Goal: Task Accomplishment & Management: Manage account settings

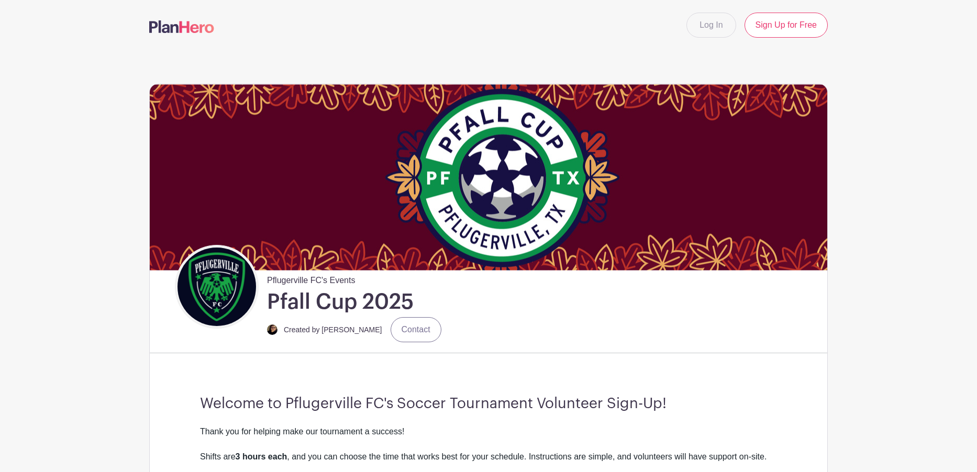
click at [303, 223] on img at bounding box center [488, 177] width 677 height 186
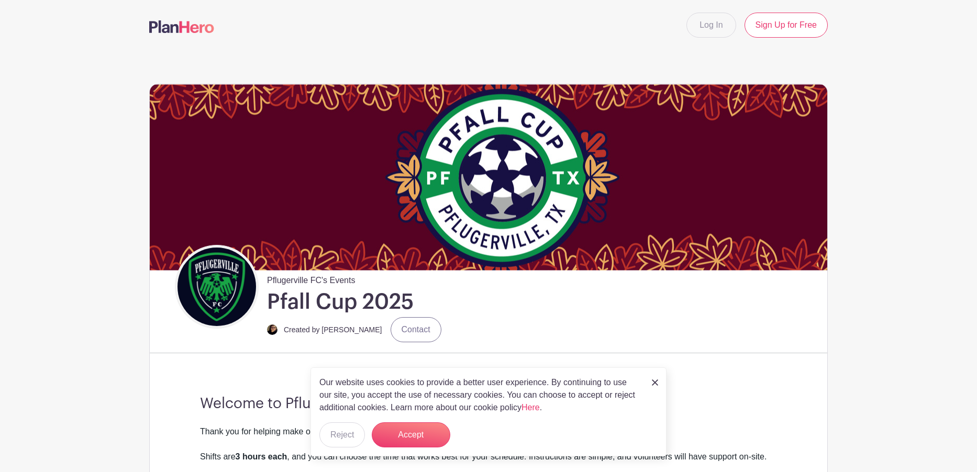
drag, startPoint x: 738, startPoint y: 258, endPoint x: 919, endPoint y: 176, distance: 198.7
click at [393, 431] on button "Accept" at bounding box center [411, 434] width 79 height 25
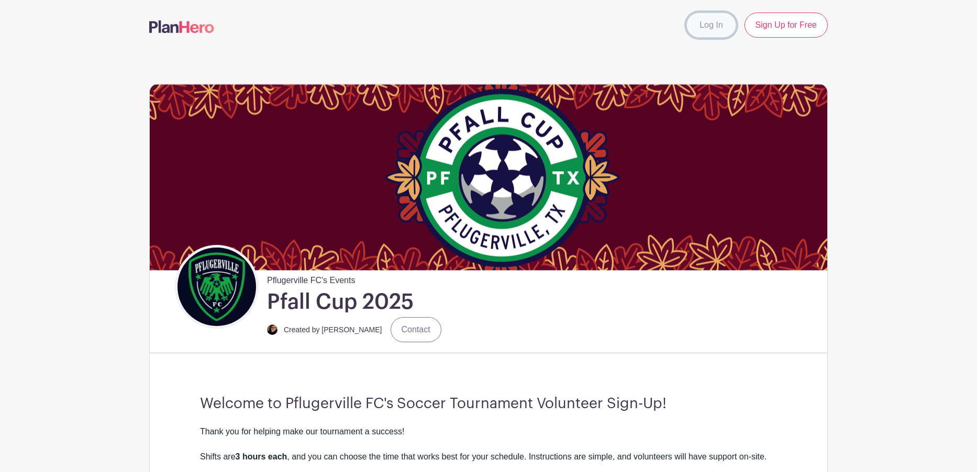
click at [710, 34] on link "Log In" at bounding box center [710, 25] width 49 height 25
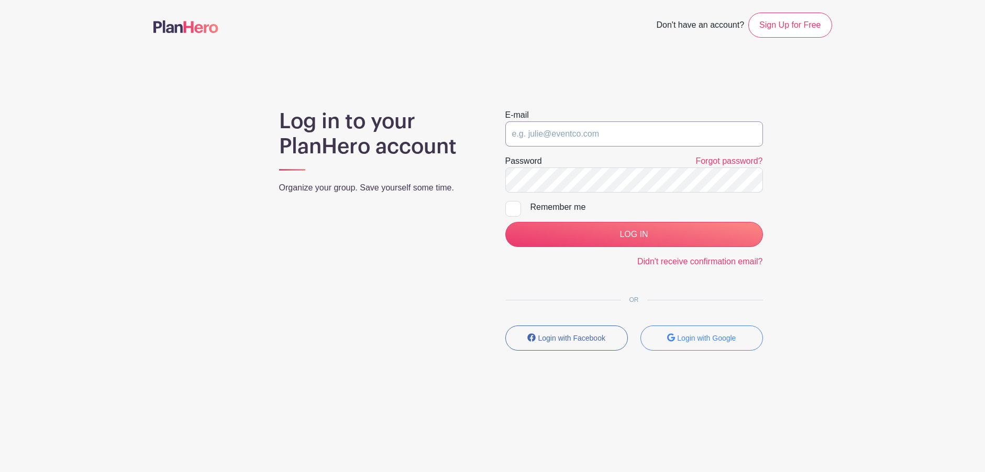
type input "andrea@pflugervillefc.org"
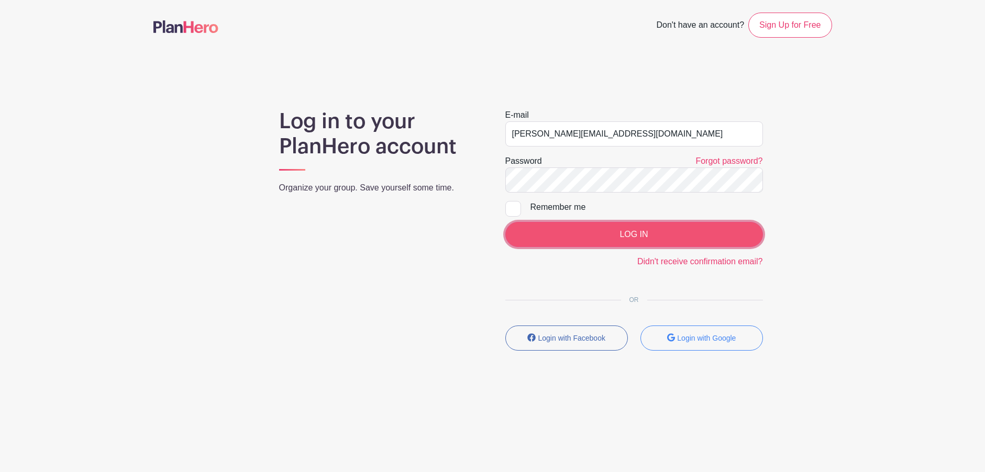
click at [574, 230] on input "LOG IN" at bounding box center [634, 234] width 258 height 25
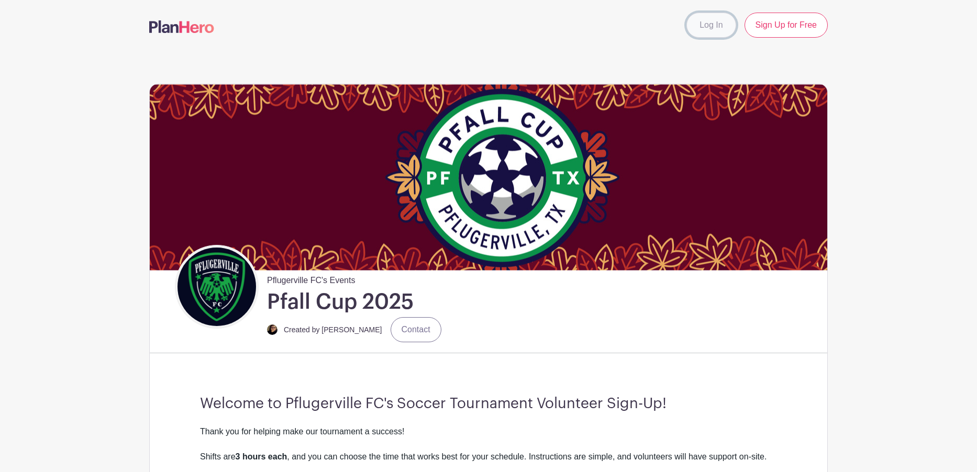
click at [714, 23] on link "Log In" at bounding box center [710, 25] width 49 height 25
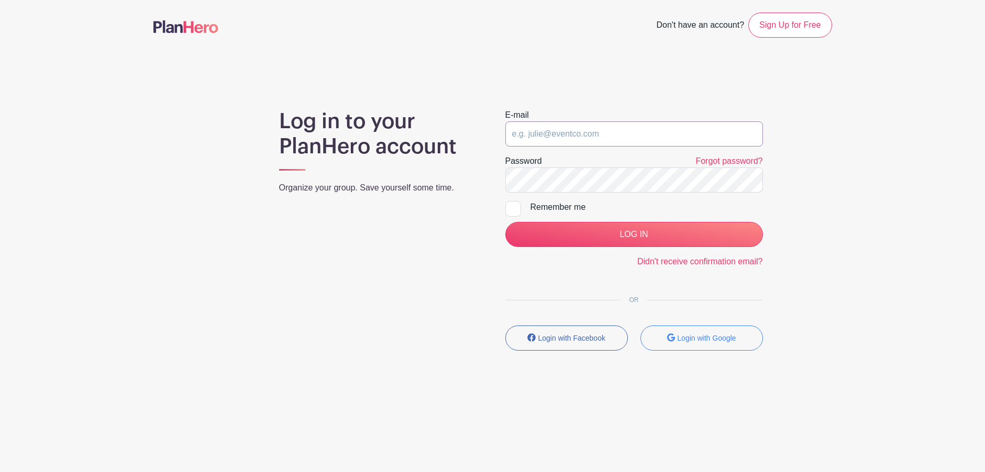
type input "[PERSON_NAME][EMAIL_ADDRESS][DOMAIN_NAME]"
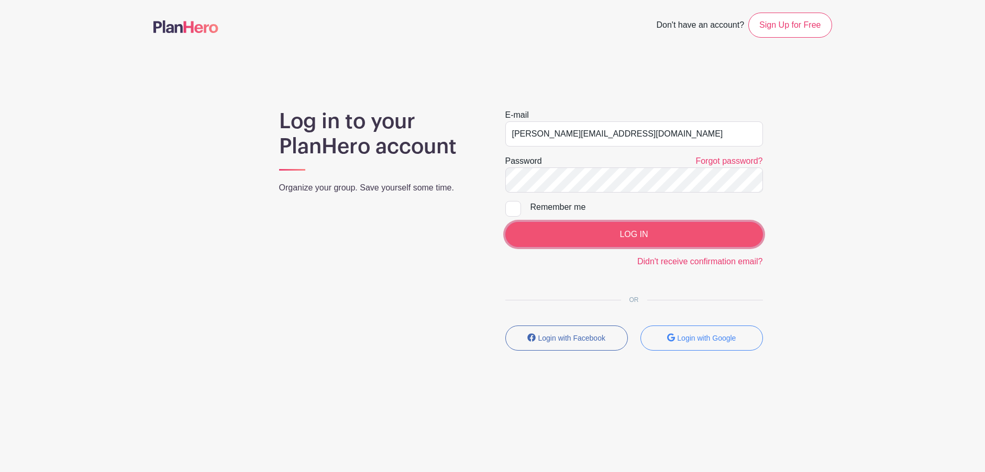
click at [552, 233] on input "LOG IN" at bounding box center [634, 234] width 258 height 25
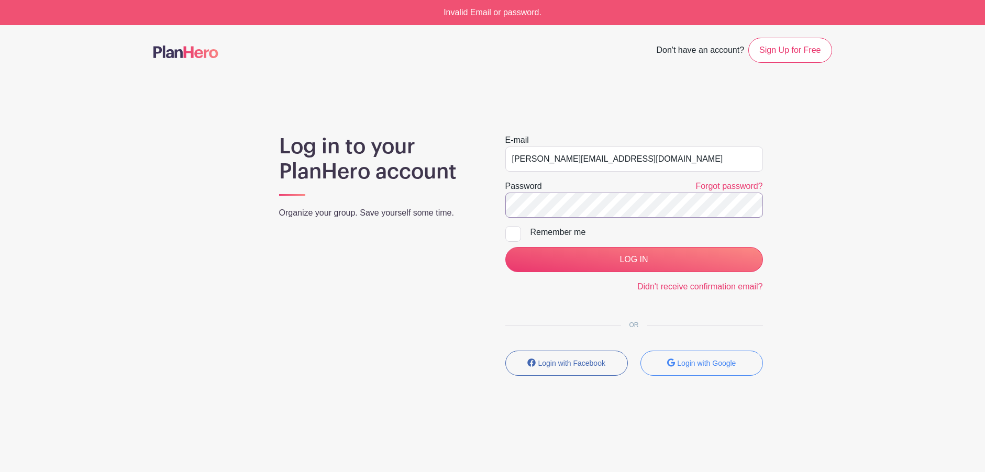
click at [466, 204] on div "Log in to your PlanHero account Organize your group. Save yourself some time. E…" at bounding box center [492, 259] width 678 height 250
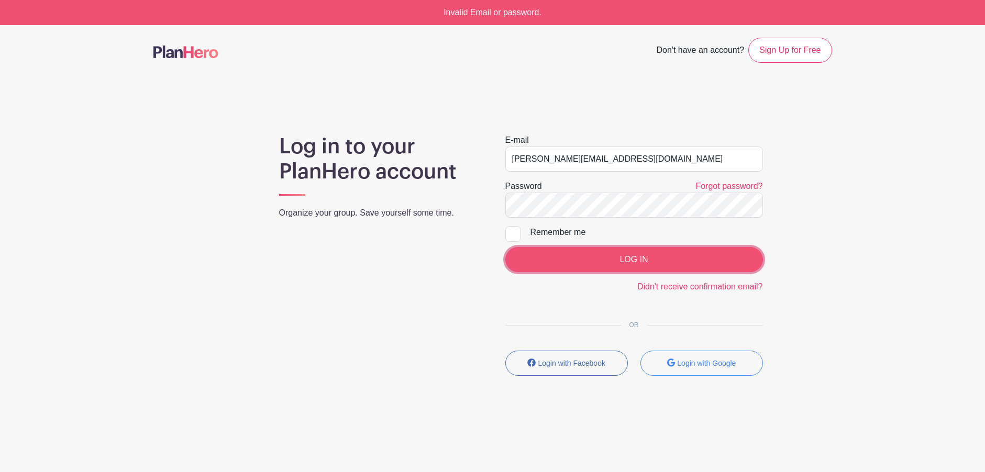
click at [704, 265] on input "LOG IN" at bounding box center [634, 259] width 258 height 25
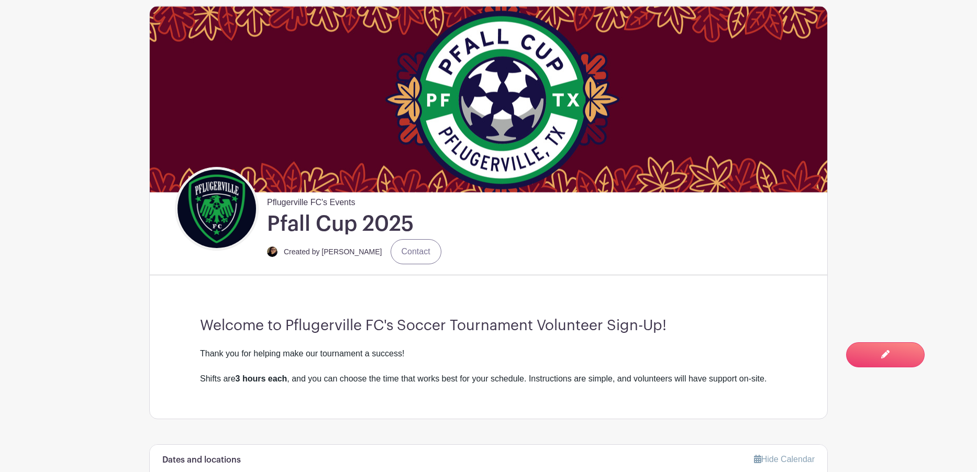
scroll to position [157, 0]
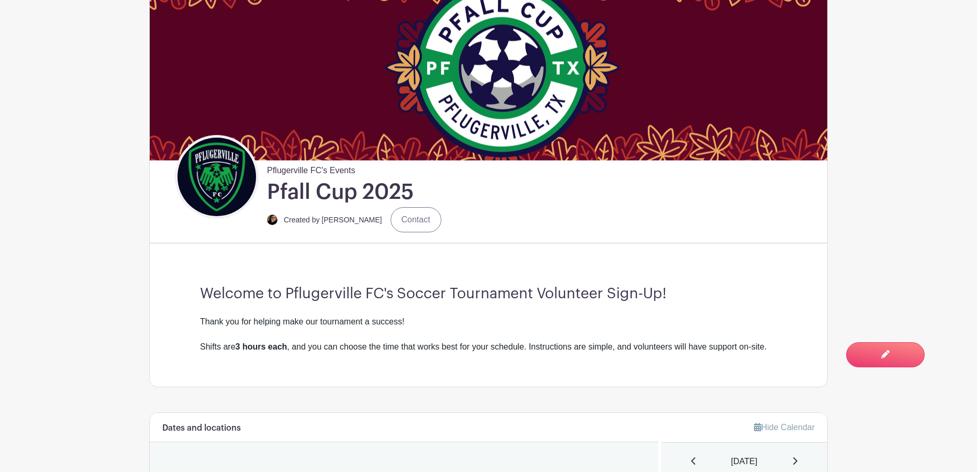
click at [645, 137] on div "Pflugerville FC's Events Pfall Cup 2025 Created by [PERSON_NAME] Contact" at bounding box center [501, 184] width 652 height 99
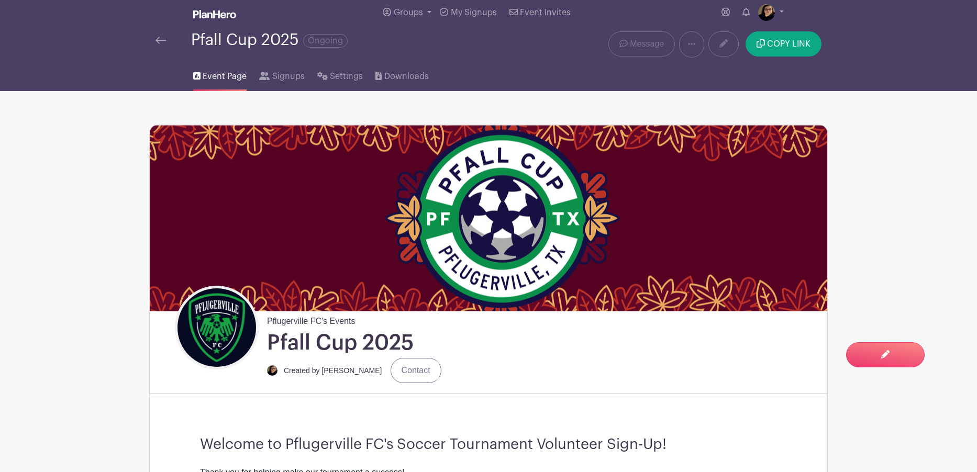
scroll to position [0, 0]
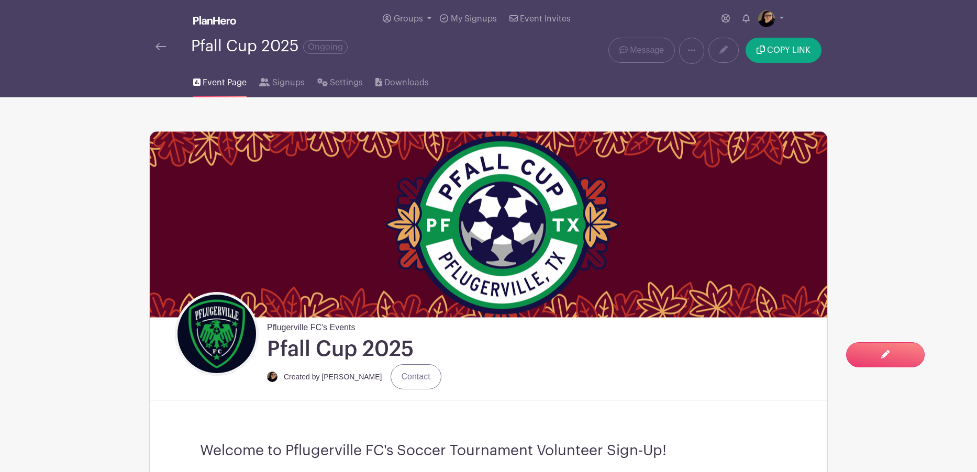
click at [158, 42] on link at bounding box center [160, 46] width 10 height 13
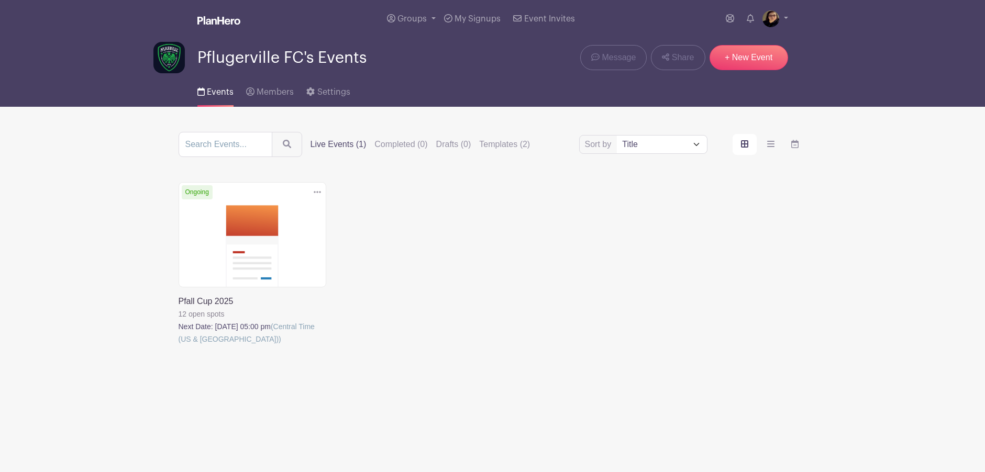
click at [179, 346] on link at bounding box center [179, 346] width 0 height 0
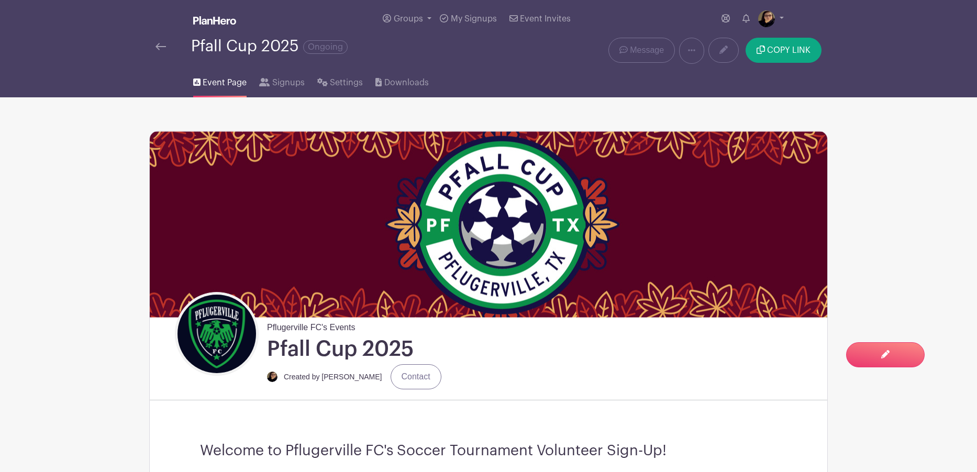
click at [705, 221] on img at bounding box center [488, 224] width 677 height 186
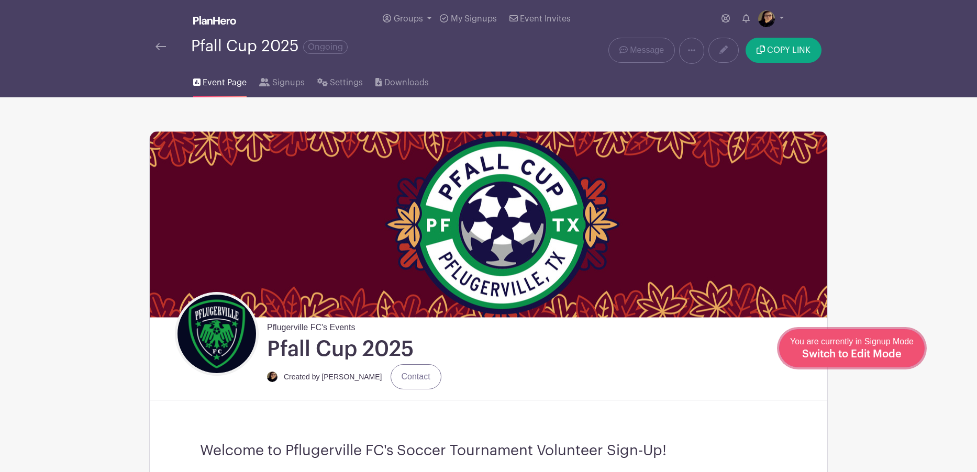
click at [894, 358] on span "Switch to Edit Mode" at bounding box center [851, 354] width 99 height 10
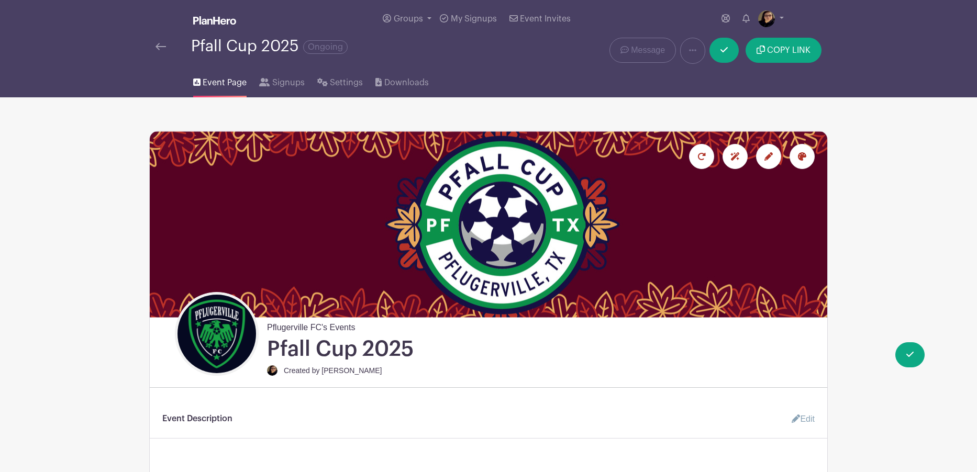
click at [807, 157] on div at bounding box center [801, 156] width 25 height 25
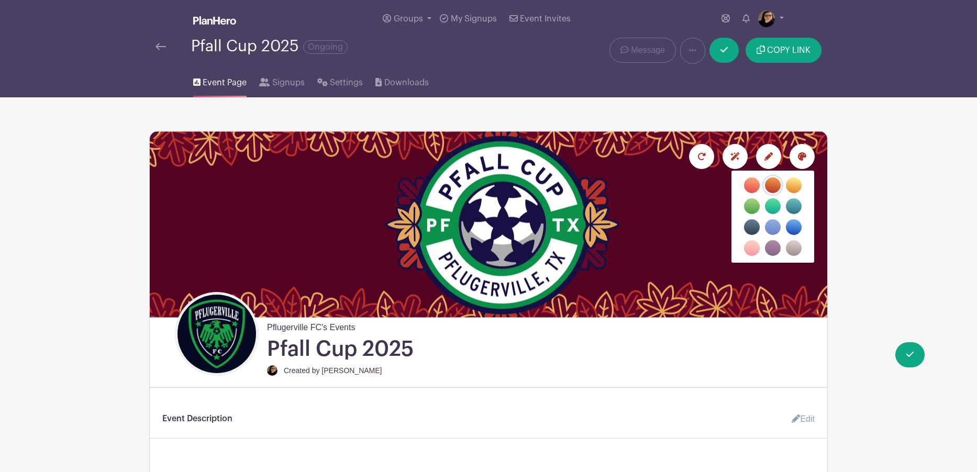
click at [769, 157] on icon at bounding box center [768, 156] width 8 height 8
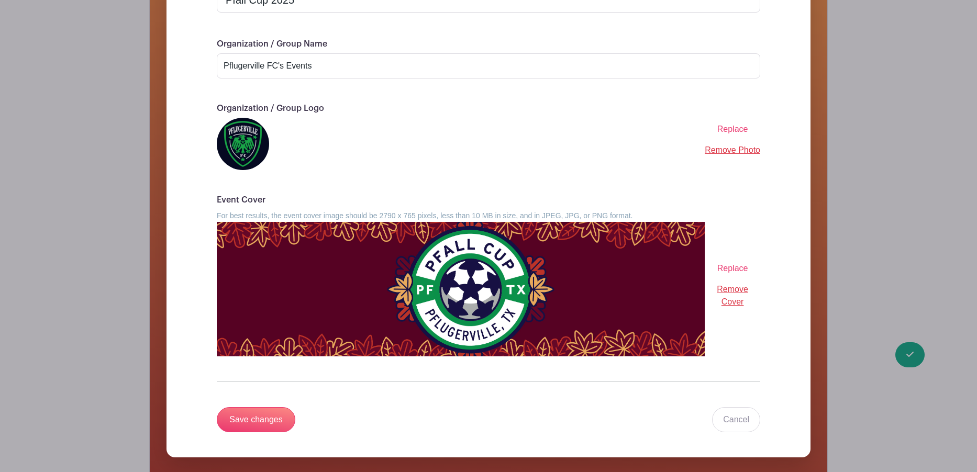
scroll to position [262, 0]
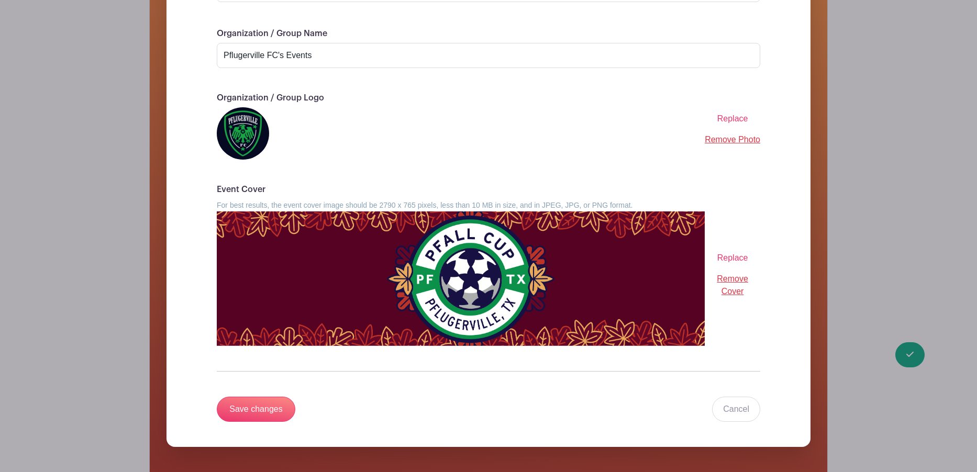
click at [612, 339] on img at bounding box center [461, 279] width 488 height 135
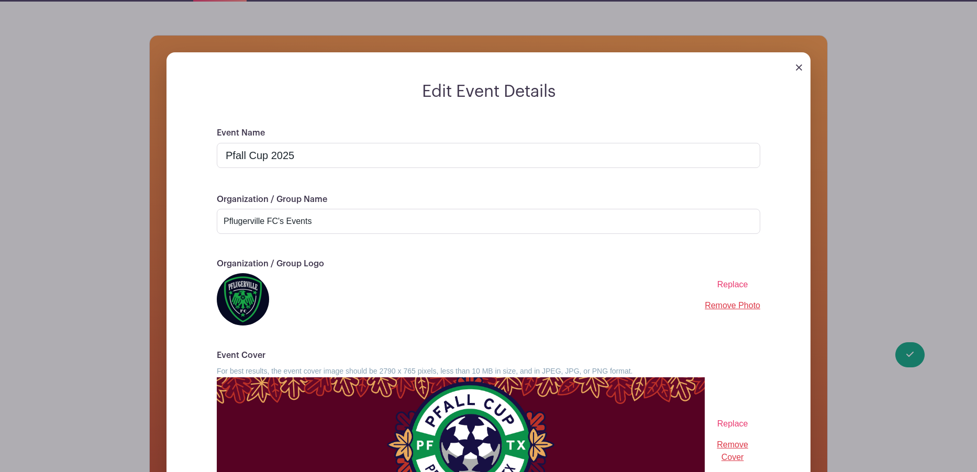
scroll to position [0, 0]
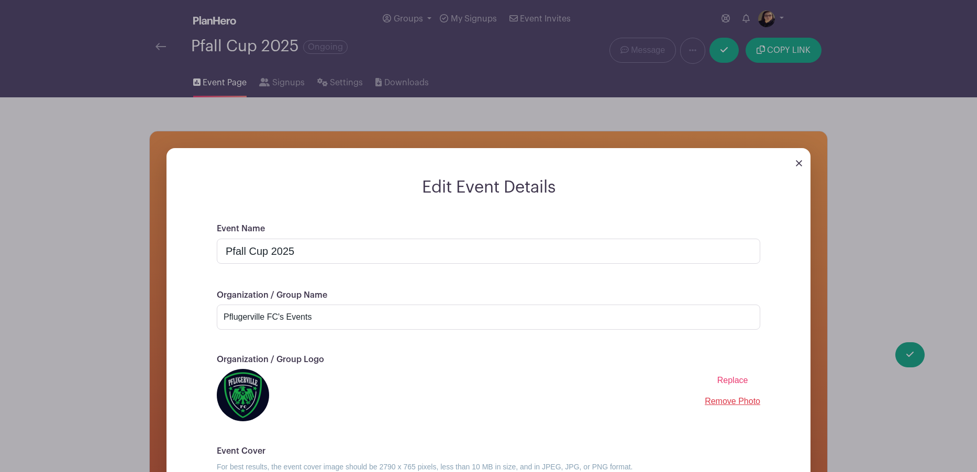
click at [801, 161] on img at bounding box center [799, 163] width 6 height 6
